Goal: Navigation & Orientation: Find specific page/section

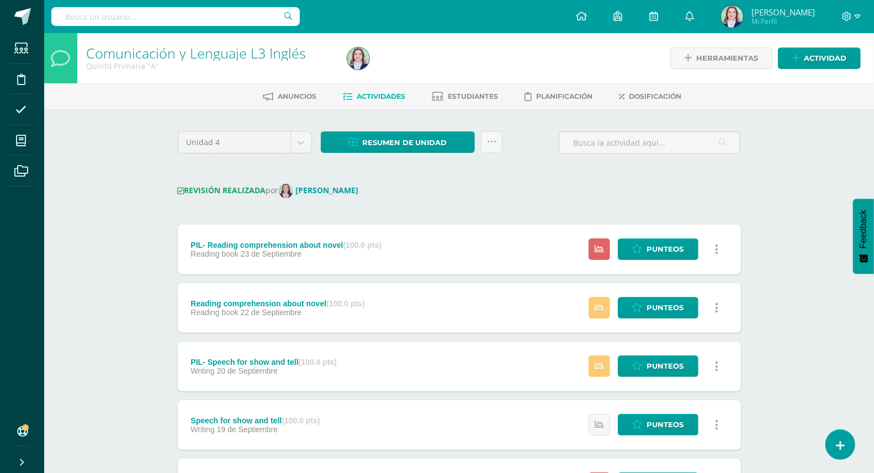
click at [804, 169] on div "Comunicación y Lenguaje L3 Inglés Quinto Primaria "A" Herramientas Detalle de a…" at bounding box center [459, 452] width 830 height 838
